Goal: Answer question/provide support: Share knowledge or assist other users

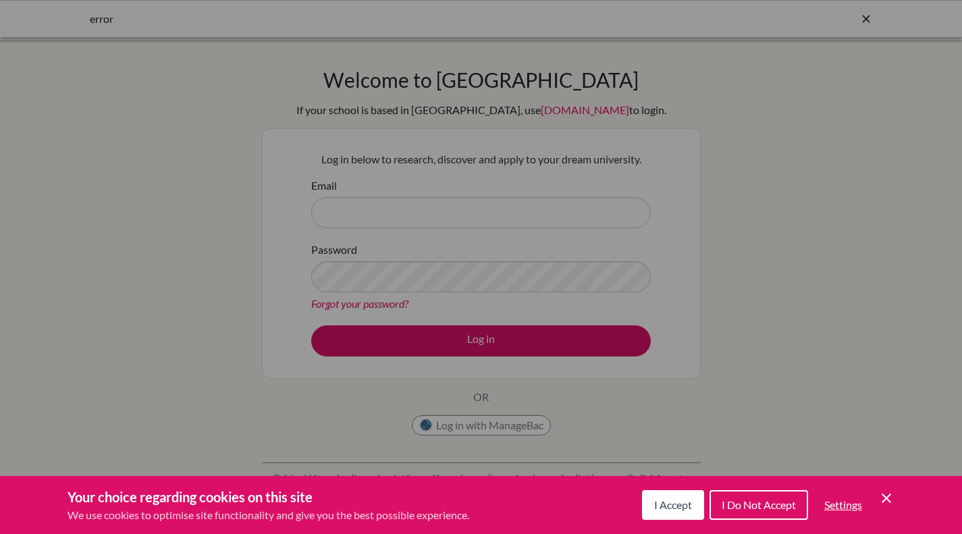
click at [680, 498] on span "I Accept" at bounding box center [673, 504] width 38 height 13
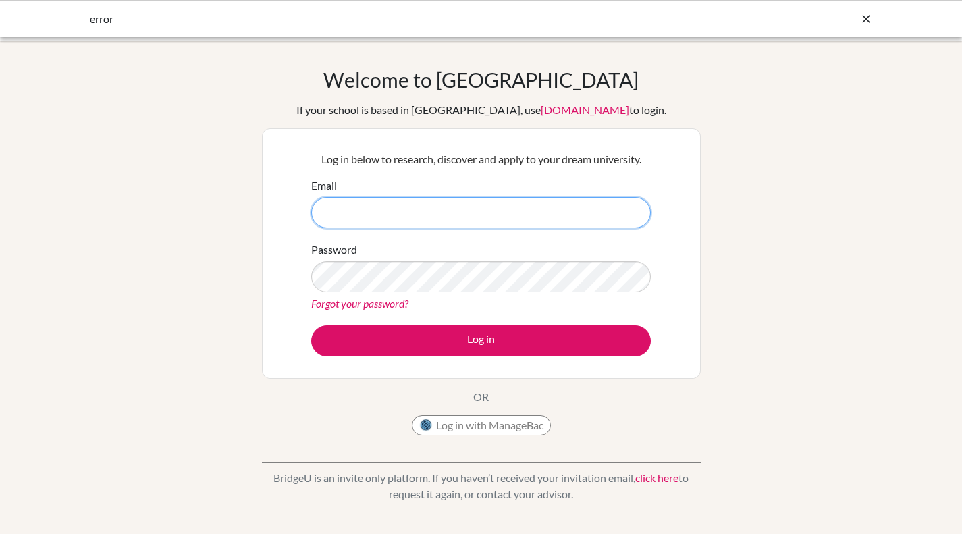
click at [398, 198] on input "Email" at bounding box center [480, 212] width 339 height 31
type input "jpt@wincoll.ac.uk"
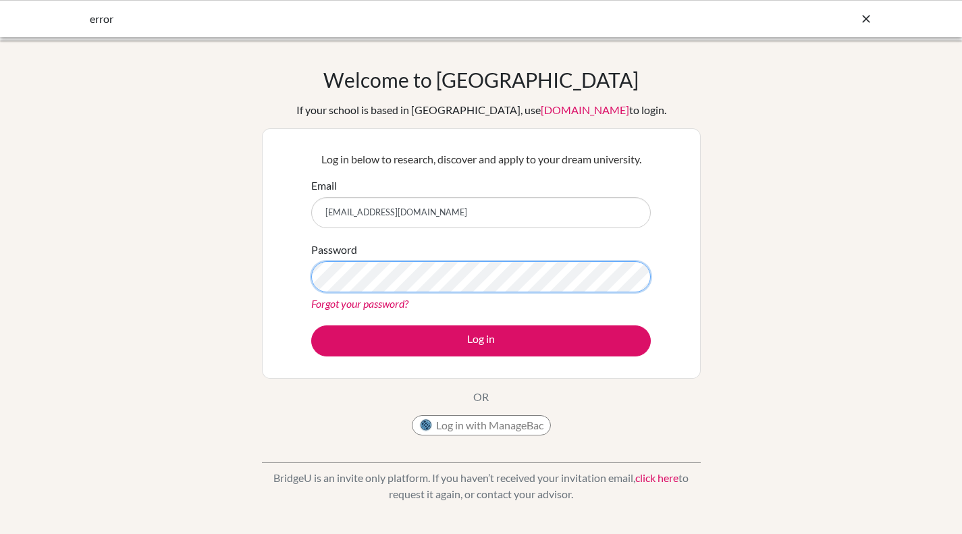
click at [311, 325] on button "Log in" at bounding box center [480, 340] width 339 height 31
click at [381, 302] on link "Forgot your password?" at bounding box center [359, 303] width 97 height 13
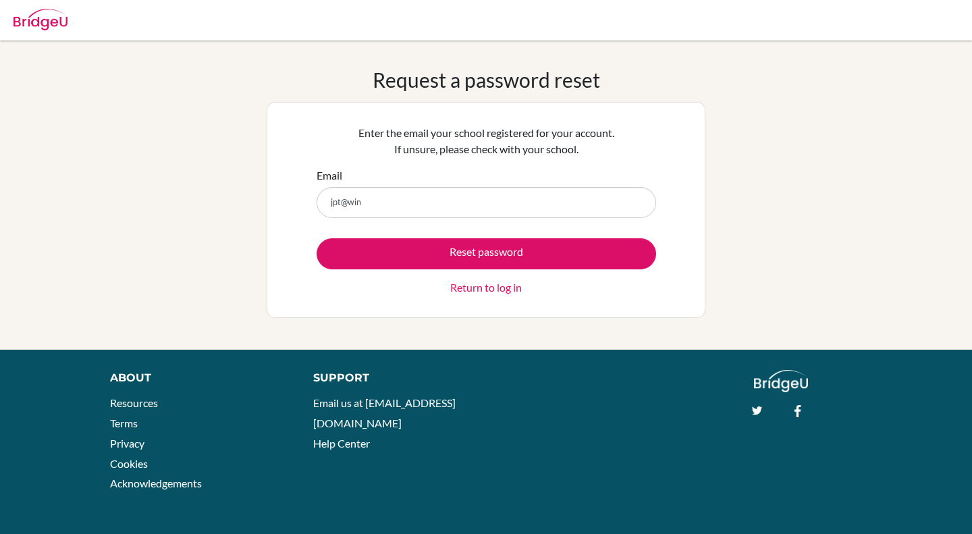
type input "[EMAIL_ADDRESS][DOMAIN_NAME]"
click at [445, 254] on button "Reset password" at bounding box center [486, 253] width 339 height 31
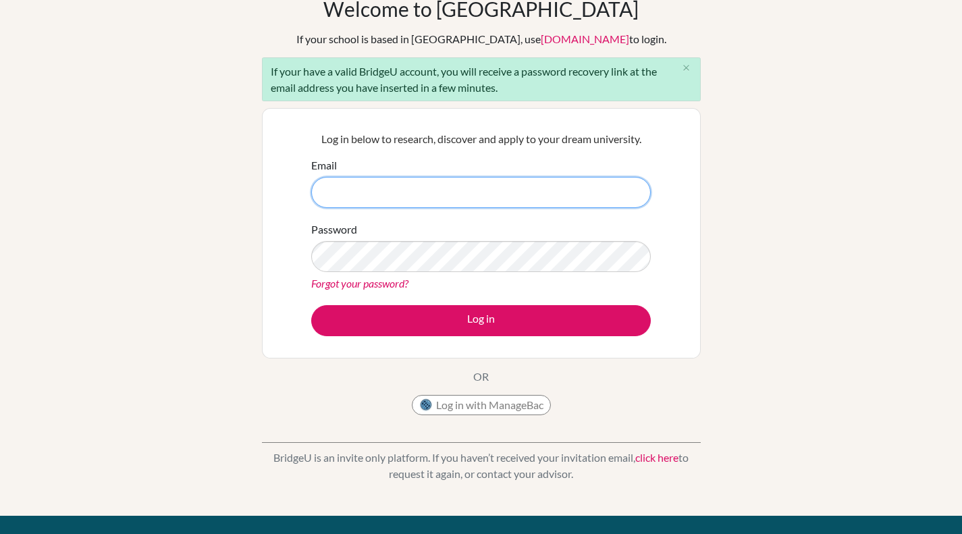
scroll to position [135, 0]
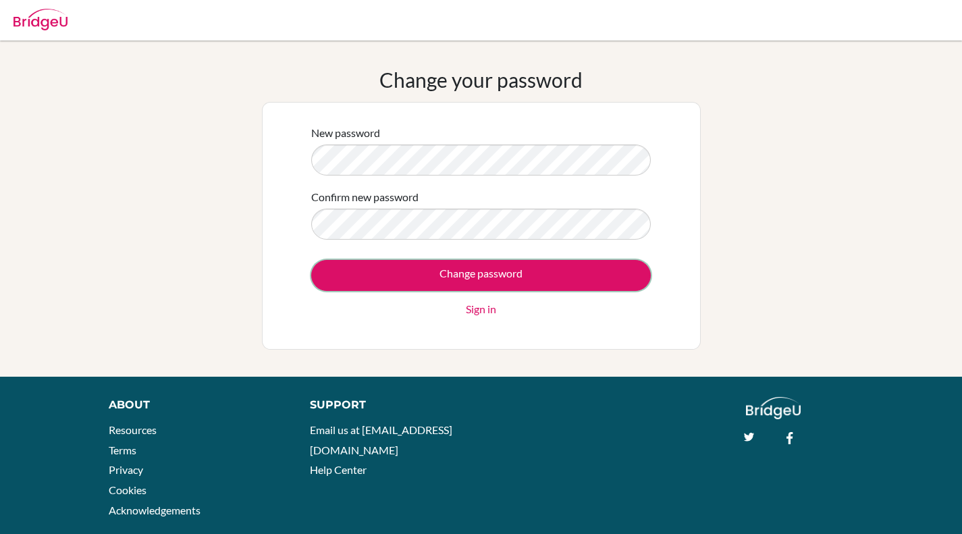
click at [472, 268] on input "Change password" at bounding box center [480, 275] width 339 height 31
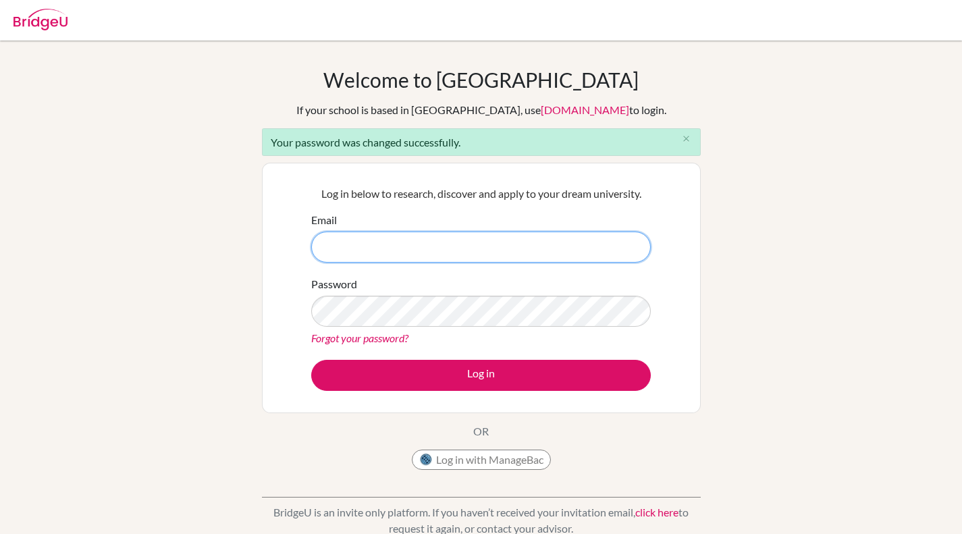
click at [422, 244] on input "Email" at bounding box center [480, 246] width 339 height 31
type input "jpt@wincoll.ac.uk"
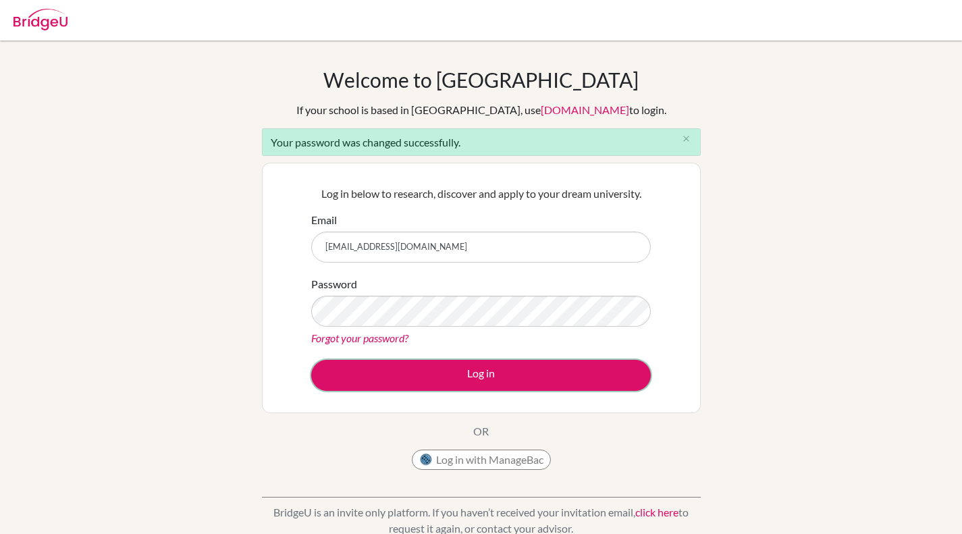
click at [343, 369] on button "Log in" at bounding box center [480, 375] width 339 height 31
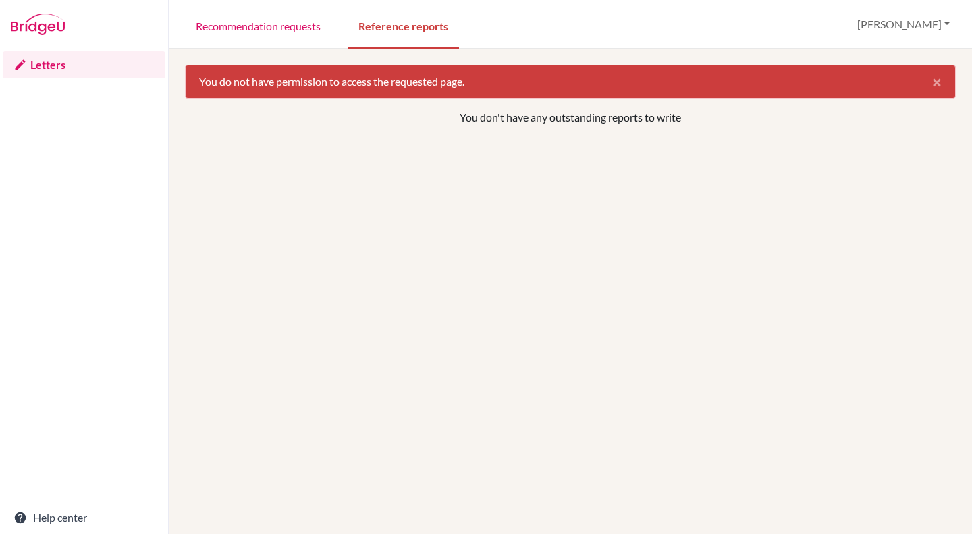
click at [39, 67] on link "Letters" at bounding box center [84, 64] width 163 height 27
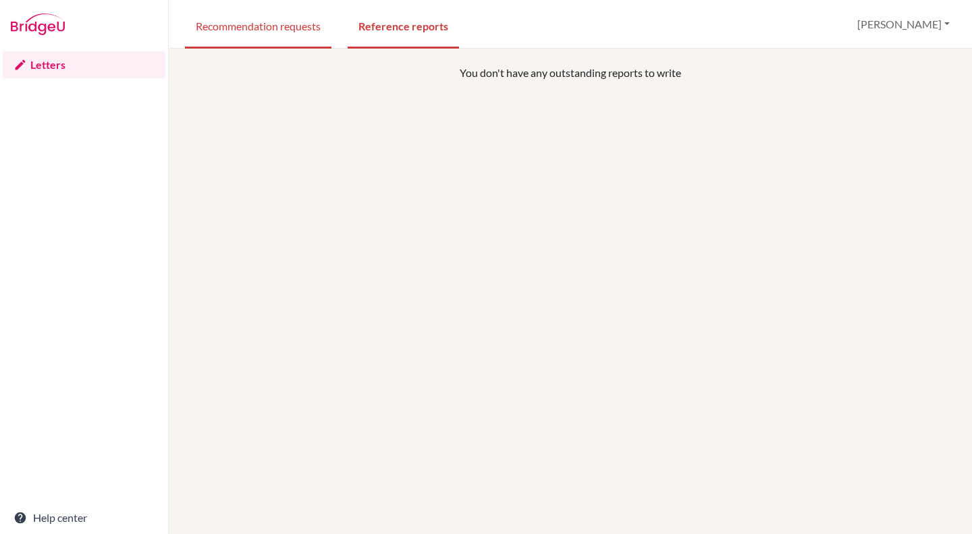
click at [273, 24] on link "Recommendation requests" at bounding box center [258, 25] width 146 height 47
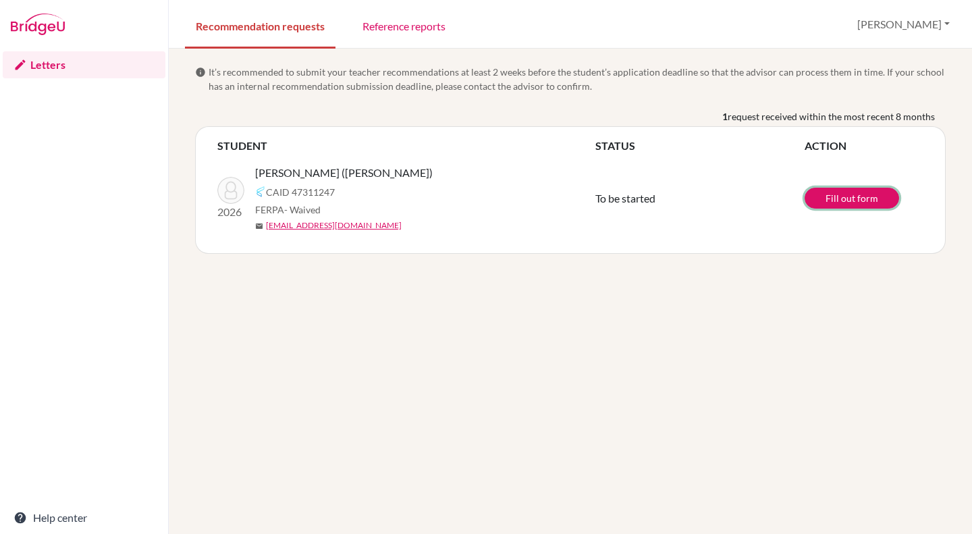
click at [881, 203] on link "Fill out form" at bounding box center [851, 198] width 94 height 21
